Goal: Feedback & Contribution: Contribute content

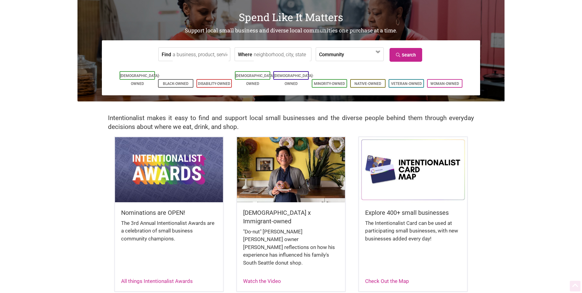
scroll to position [37, 0]
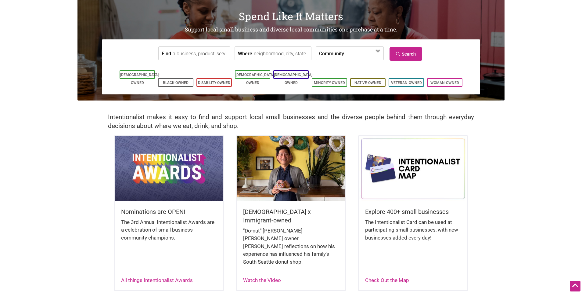
click at [169, 162] on img at bounding box center [169, 168] width 108 height 65
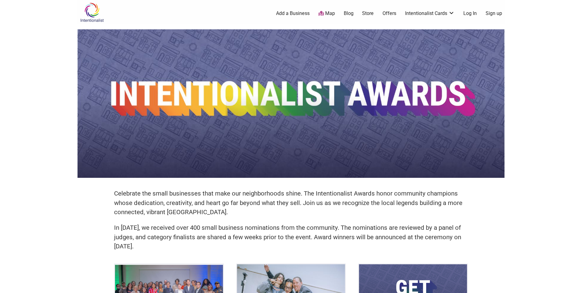
click at [570, 282] on div at bounding box center [575, 285] width 11 height 11
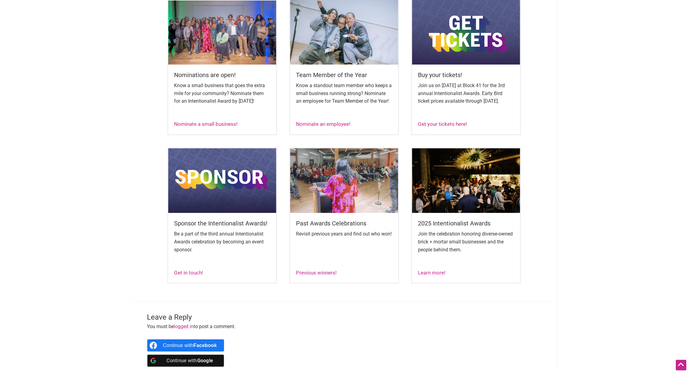
scroll to position [264, 0]
click at [344, 228] on h5 "Past Awards Celebrations" at bounding box center [344, 223] width 96 height 9
click at [334, 199] on img at bounding box center [344, 180] width 108 height 65
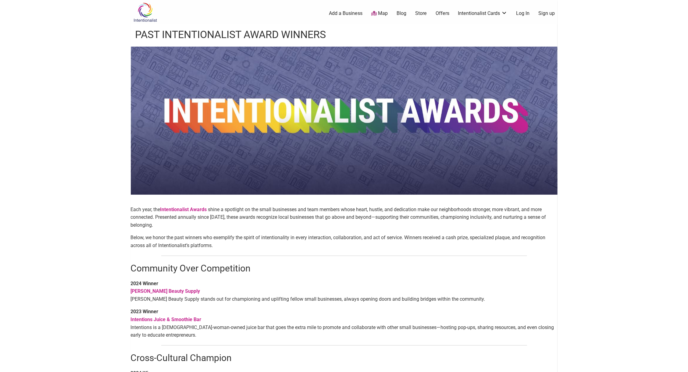
click at [141, 8] on img at bounding box center [145, 12] width 29 height 20
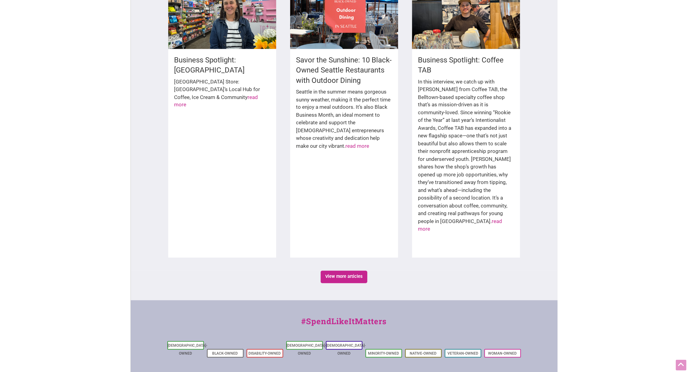
scroll to position [989, 0]
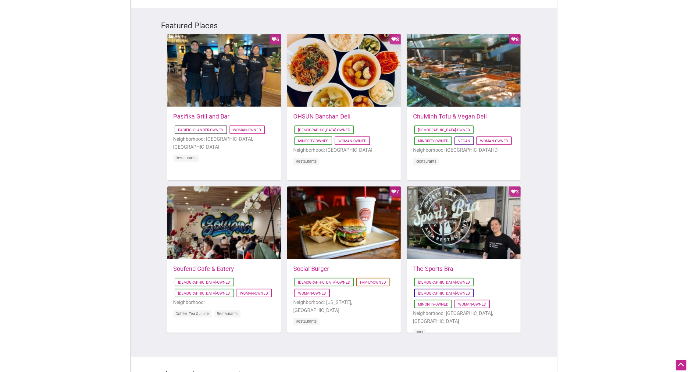
scroll to position [0, 0]
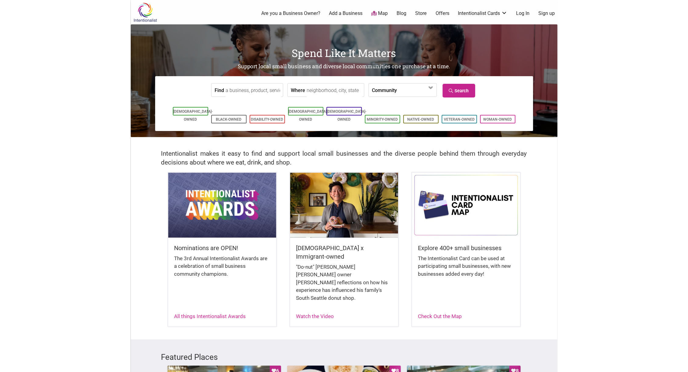
click at [237, 240] on div "Nominations are OPEN! The 3rd Annual Intentionalist Awards are a celebration of…" at bounding box center [222, 267] width 108 height 59
click at [218, 205] on img at bounding box center [222, 205] width 108 height 65
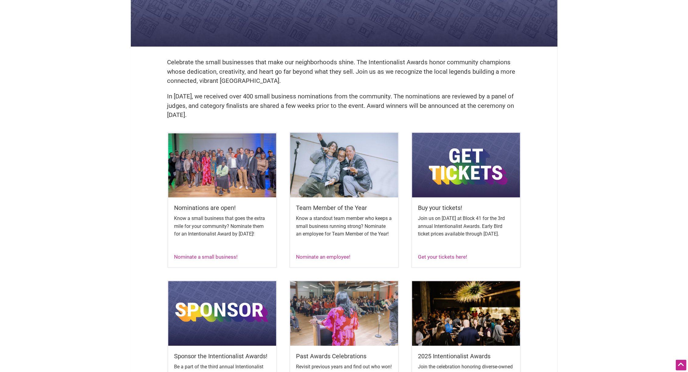
scroll to position [133, 0]
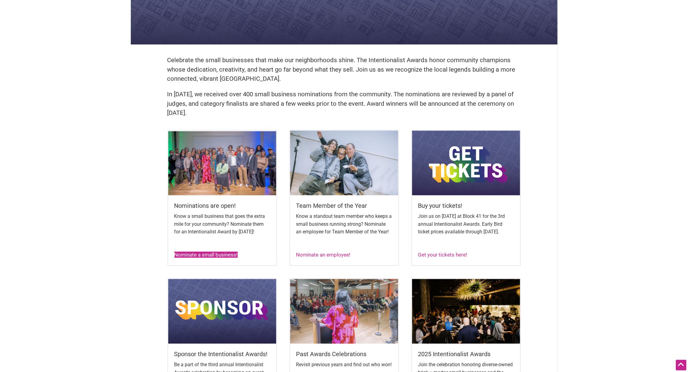
click at [216, 258] on link "Nominate a small business!" at bounding box center [205, 255] width 63 height 6
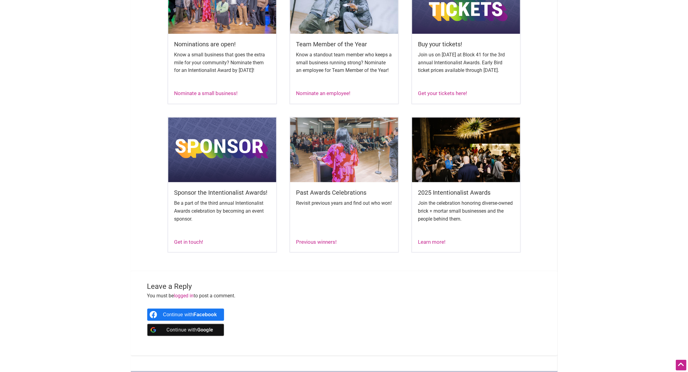
scroll to position [298, 0]
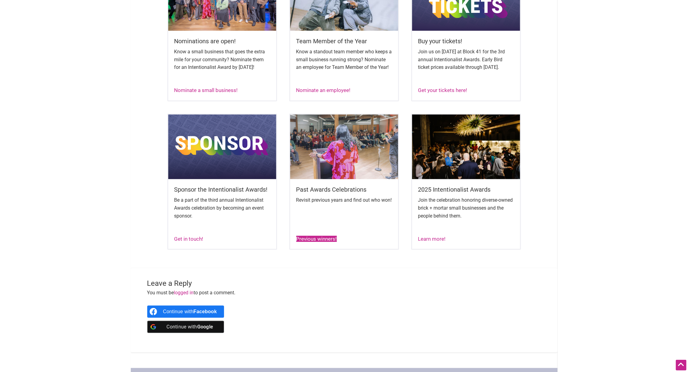
click at [317, 242] on link "Previous winners!" at bounding box center [316, 239] width 41 height 6
click at [206, 93] on link "Nominate a small business!" at bounding box center [205, 90] width 63 height 6
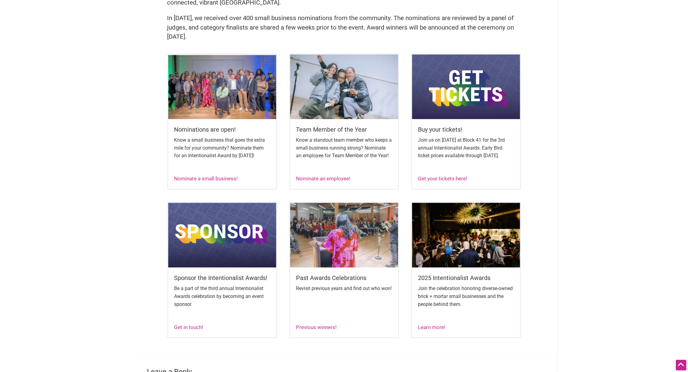
scroll to position [208, 0]
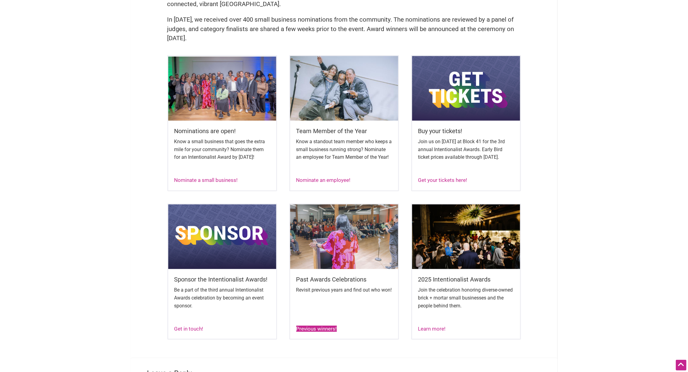
click at [320, 332] on link "Previous winners!" at bounding box center [316, 329] width 41 height 6
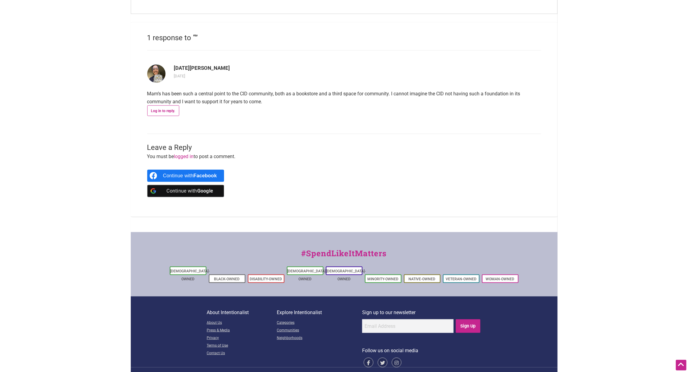
scroll to position [559, 0]
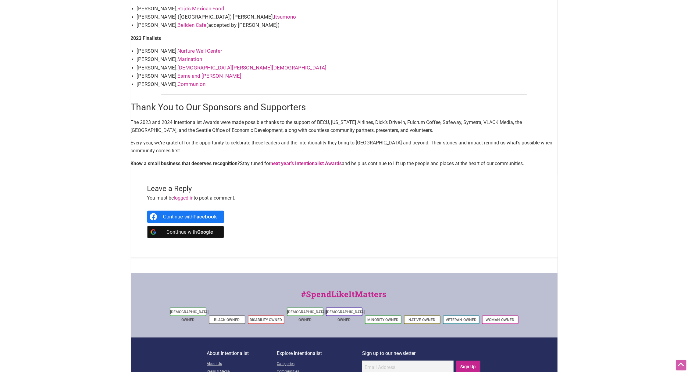
scroll to position [805, 0]
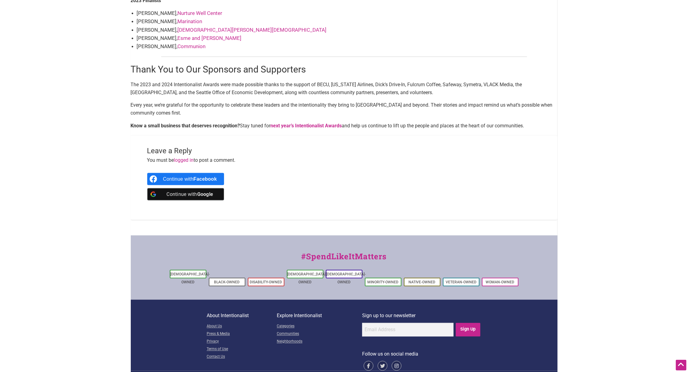
click at [397, 361] on icon at bounding box center [397, 366] width 10 height 10
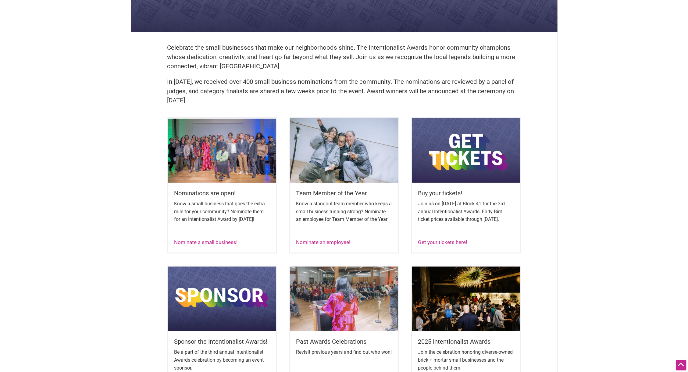
scroll to position [148, 0]
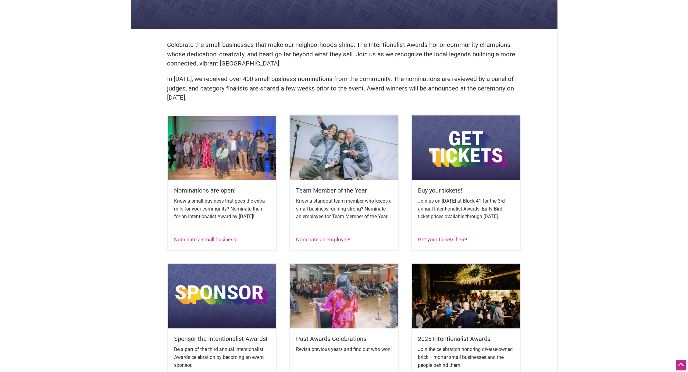
click at [220, 78] on p "In [DATE], we received over 400 small business nominations from the community. …" at bounding box center [344, 88] width 354 height 28
click at [214, 241] on div "Nominations are open! Know a small business that goes the extra mile for your c…" at bounding box center [222, 212] width 108 height 64
click at [214, 243] on link "Nominate a small business!" at bounding box center [205, 240] width 63 height 6
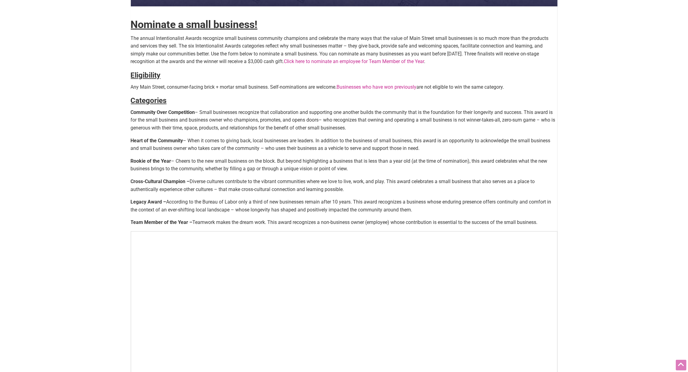
scroll to position [176, 0]
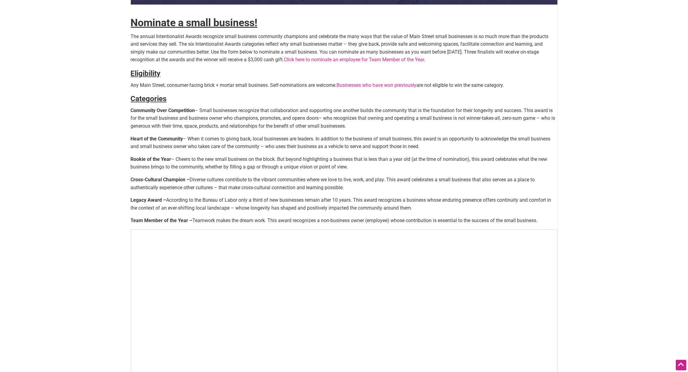
click at [167, 57] on p "The annual Intentionalist Awards recognize small business community champions a…" at bounding box center [344, 48] width 427 height 31
drag, startPoint x: 492, startPoint y: 52, endPoint x: 297, endPoint y: 59, distance: 194.7
click at [297, 59] on p "The annual Intentionalist Awards recognize small business community champions a…" at bounding box center [344, 48] width 427 height 31
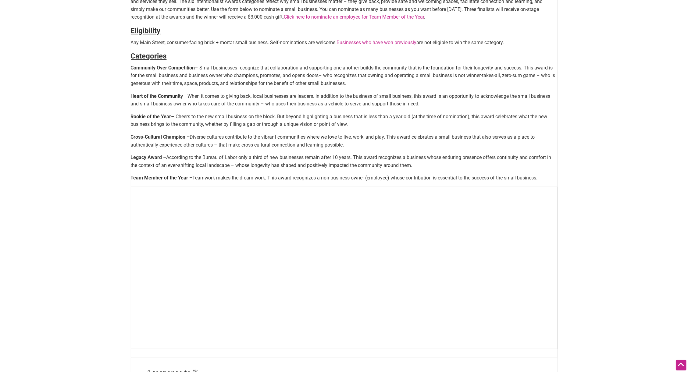
scroll to position [0, 0]
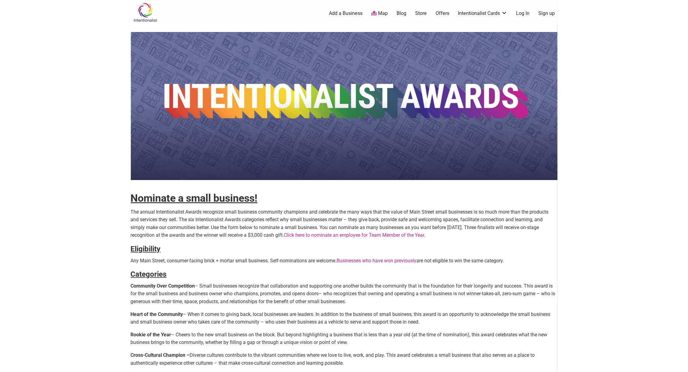
click at [363, 217] on p "The annual Intentionalist Awards recognize small business community champions a…" at bounding box center [344, 223] width 427 height 31
click at [322, 222] on p "The annual Intentionalist Awards recognize small business community champions a…" at bounding box center [344, 223] width 427 height 31
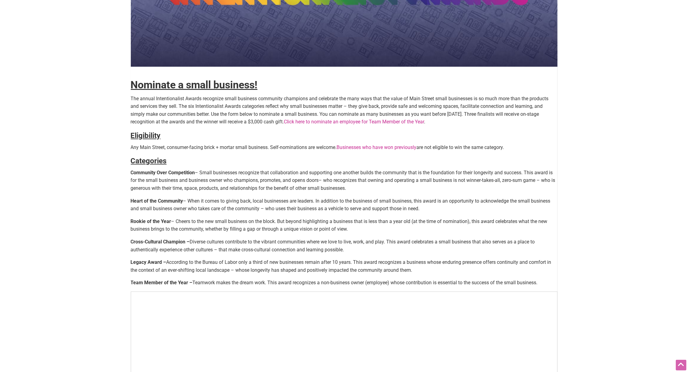
scroll to position [117, 0]
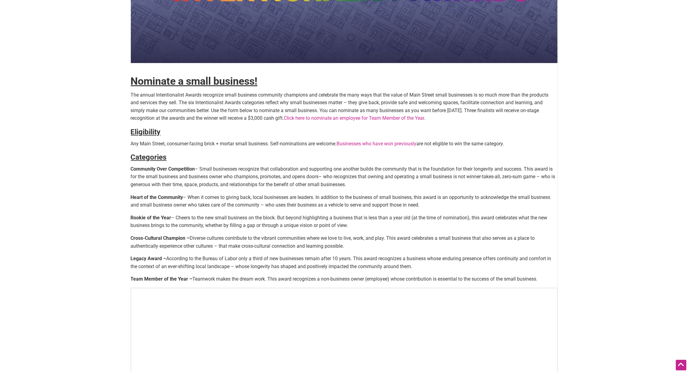
click at [214, 275] on div "Nominate a small business! The annual Intentionalist Awards recognize small bus…" at bounding box center [344, 183] width 427 height 540
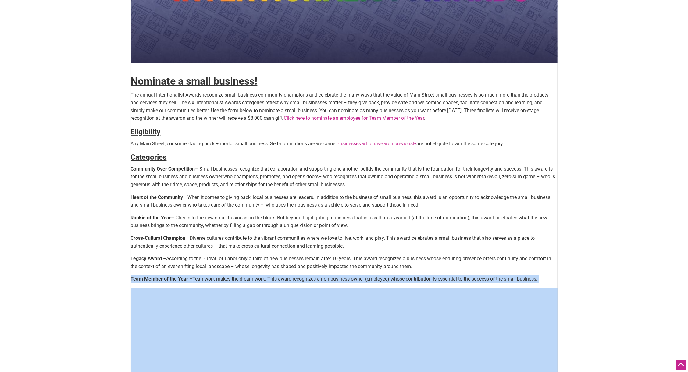
click at [214, 275] on div "Nominate a small business! The annual Intentionalist Awards recognize small bus…" at bounding box center [344, 183] width 427 height 540
click at [217, 281] on span "Teamwork makes the dream work. This award recognizes a non-business owner (empl…" at bounding box center [365, 279] width 345 height 6
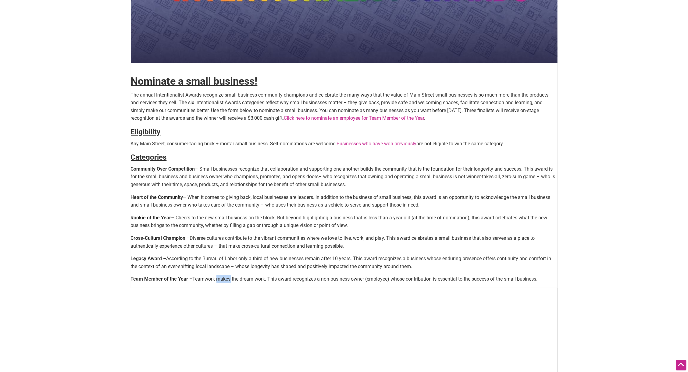
click at [217, 281] on span "Teamwork makes the dream work. This award recognizes a non-business owner (empl…" at bounding box center [365, 279] width 345 height 6
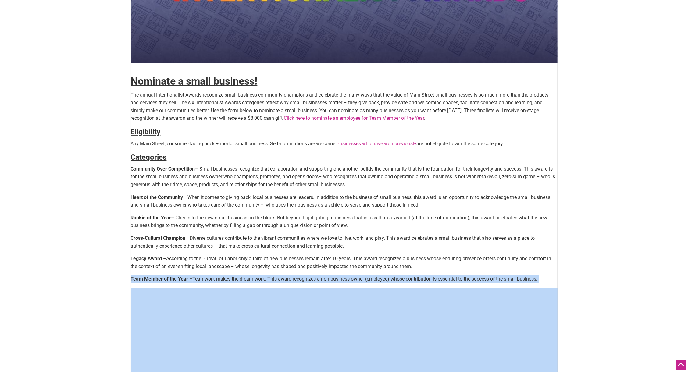
click at [217, 281] on span "Teamwork makes the dream work. This award recognizes a non-business owner (empl…" at bounding box center [365, 279] width 345 height 6
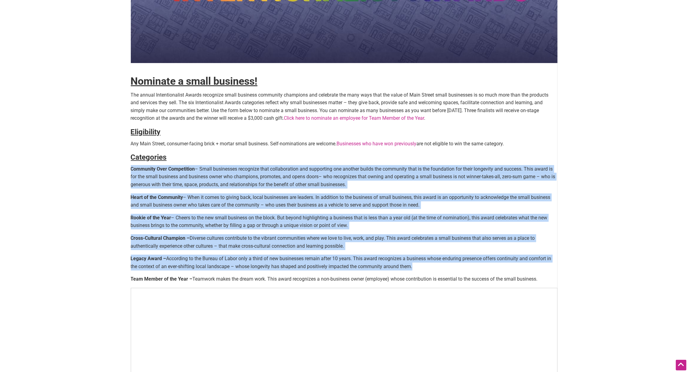
drag, startPoint x: 122, startPoint y: 168, endPoint x: 183, endPoint y: 264, distance: 113.4
click at [180, 255] on body "× Menu 0 Add a Business Map Blog Store Offers Intentionalist Cards Buy Black Ca…" at bounding box center [344, 69] width 688 height 372
click at [199, 172] on p "Community Over Competition – Small businesses recognize that collaboration and …" at bounding box center [344, 176] width 427 height 23
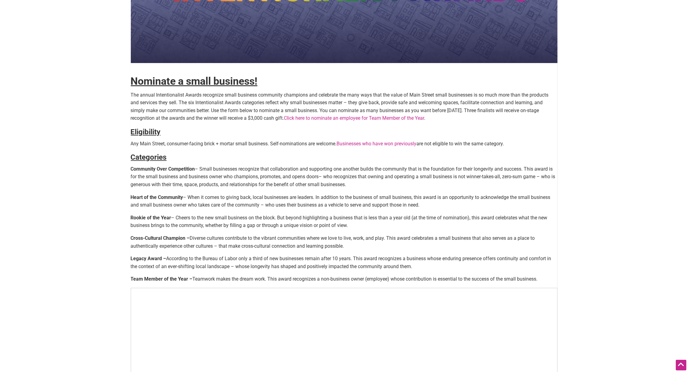
click at [125, 169] on body "× Menu 0 Add a Business Map Blog Store Offers Intentionalist Cards Buy Black Ca…" at bounding box center [344, 69] width 688 height 372
click at [349, 117] on link "Click here to nominate an employee for Team Member of the Year" at bounding box center [354, 118] width 140 height 6
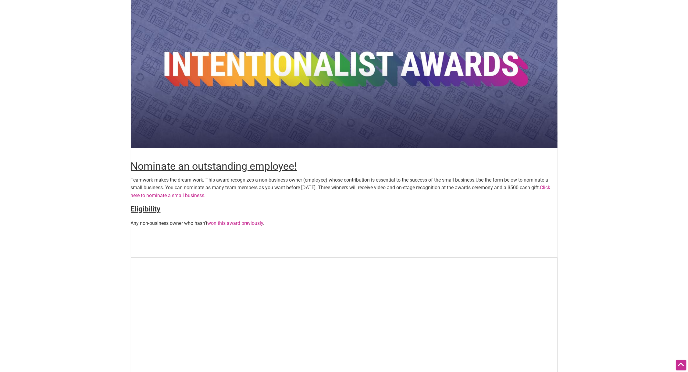
scroll to position [38, 0]
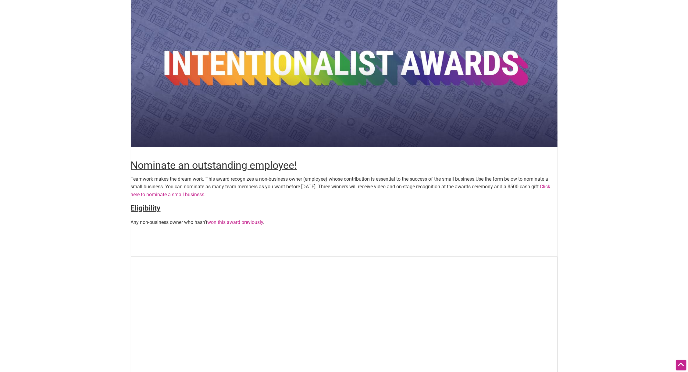
click at [141, 196] on p "Teamwork makes the dream work. This award recognizes a non-business owner (empl…" at bounding box center [344, 186] width 427 height 23
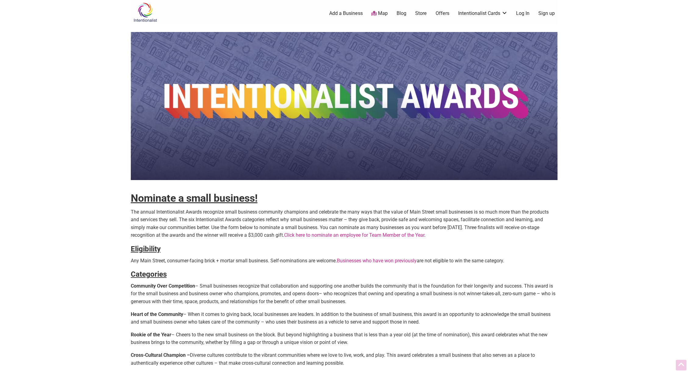
scroll to position [117, 0]
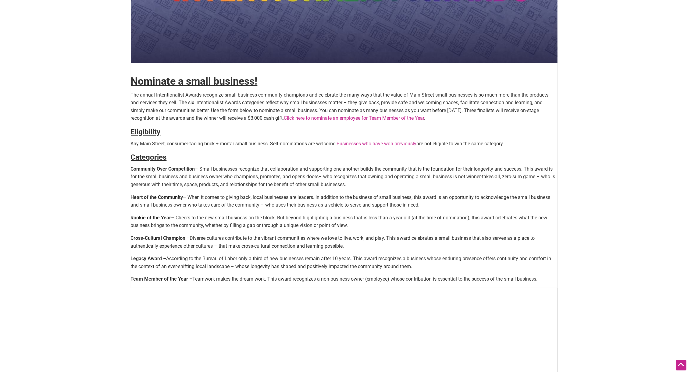
click at [195, 199] on p "Heart of the Community – When it comes to giving back, local businesses are lea…" at bounding box center [344, 202] width 427 height 16
